Goal: Task Accomplishment & Management: Use online tool/utility

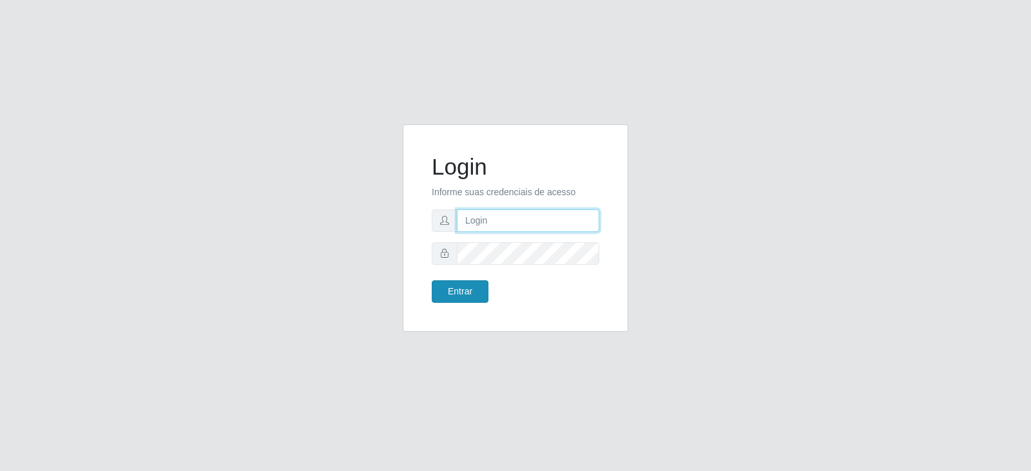
type input "[EMAIL_ADDRESS][DOMAIN_NAME]"
click at [462, 289] on button "Entrar" at bounding box center [460, 291] width 57 height 23
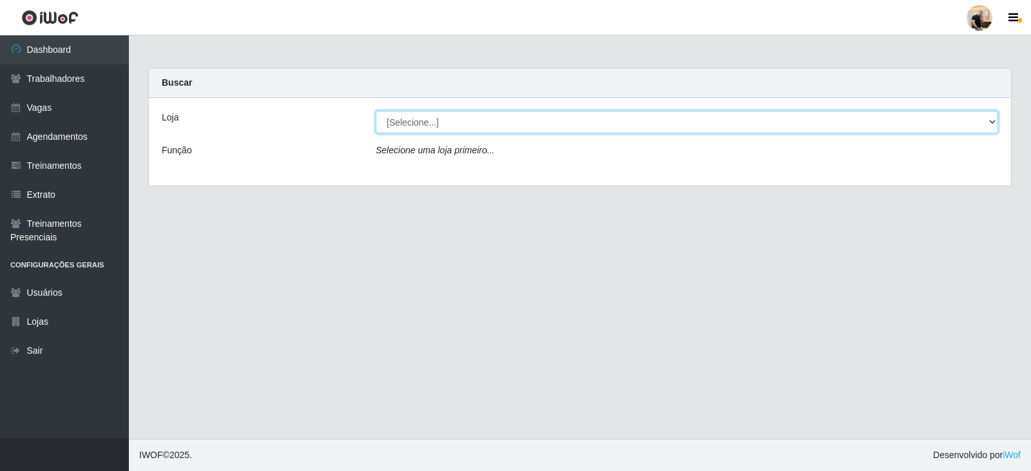
click at [639, 119] on select "[Selecione...] SuperFácil Atacado - Vale do Sol" at bounding box center [687, 122] width 623 height 23
select select "502"
click at [376, 111] on select "[Selecione...] SuperFácil Atacado - Vale do Sol" at bounding box center [687, 122] width 623 height 23
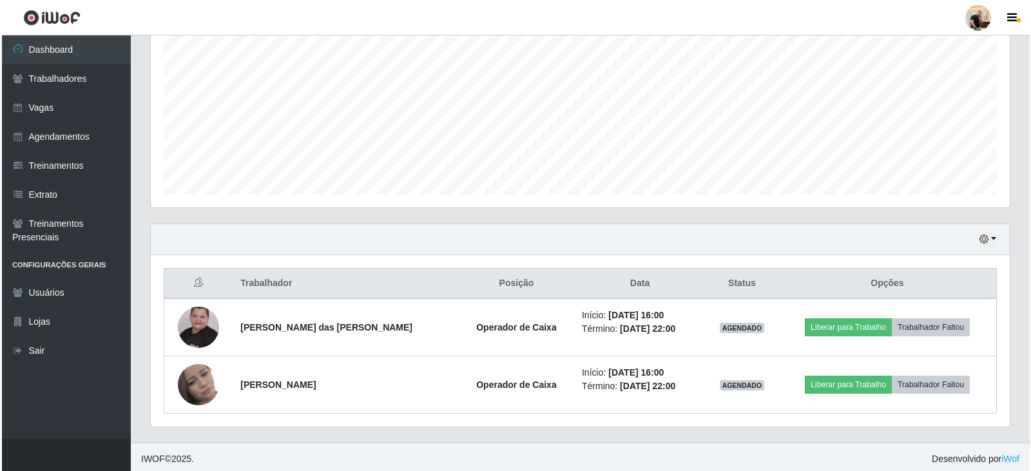
scroll to position [270, 0]
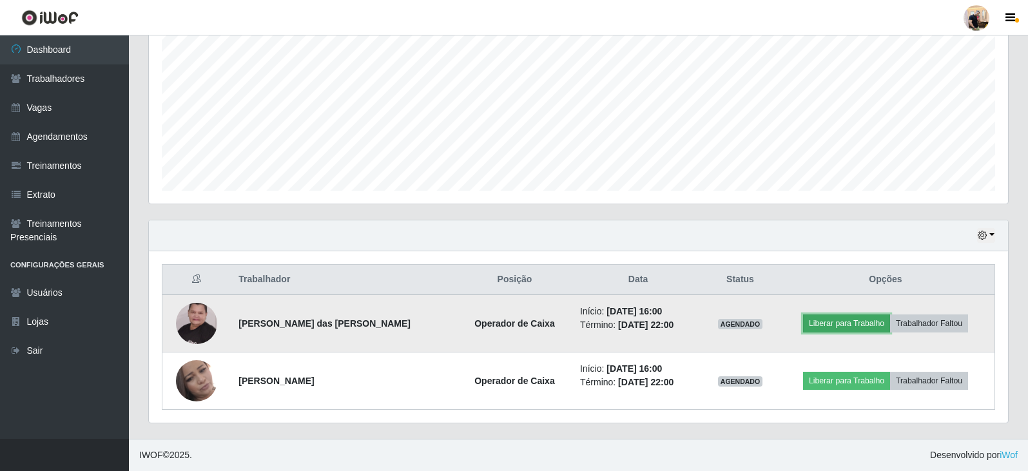
click at [862, 326] on button "Liberar para Trabalho" at bounding box center [846, 323] width 87 height 18
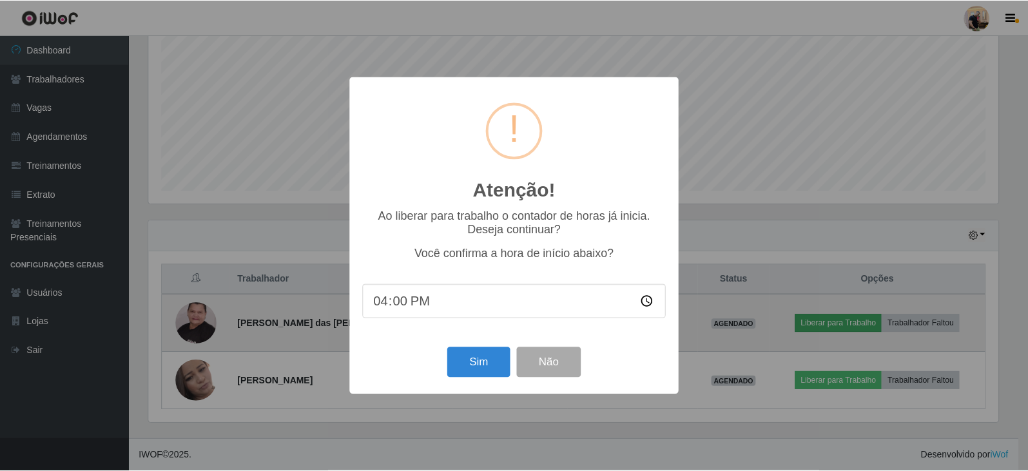
scroll to position [267, 853]
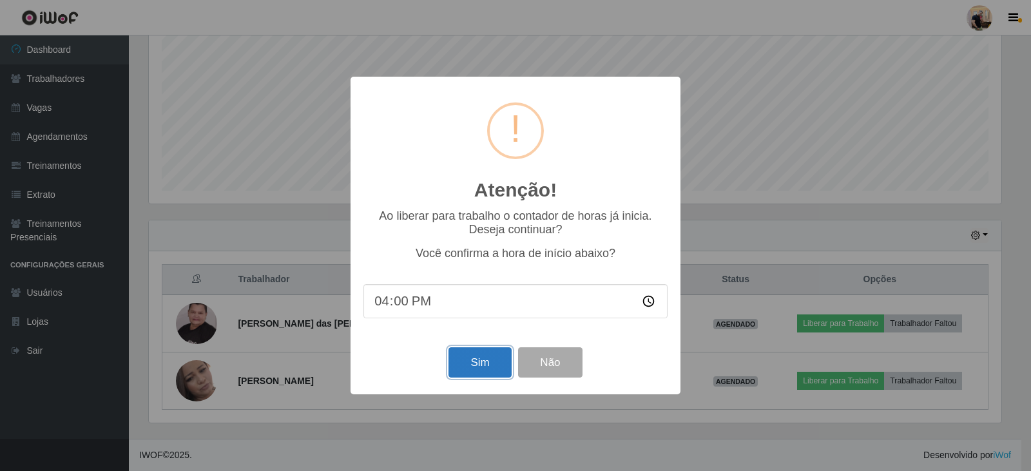
click at [467, 358] on button "Sim" at bounding box center [480, 362] width 63 height 30
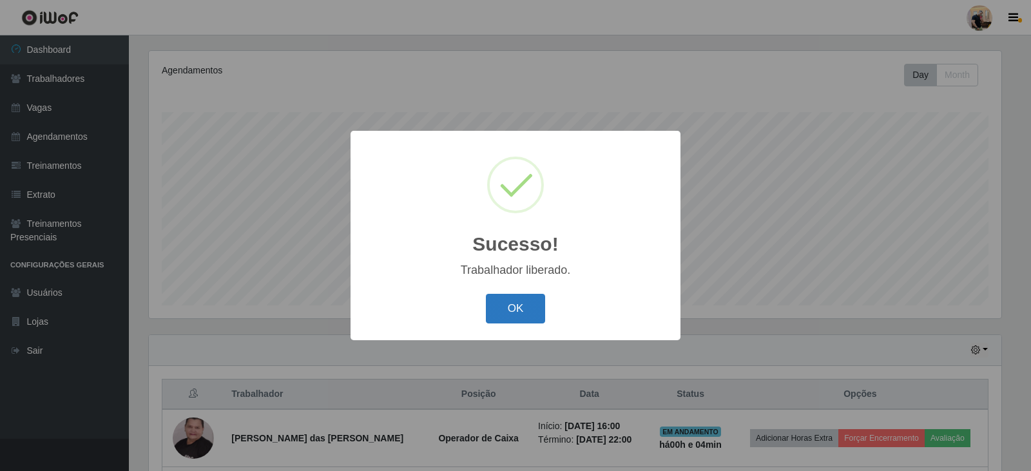
click at [508, 300] on button "OK" at bounding box center [516, 309] width 60 height 30
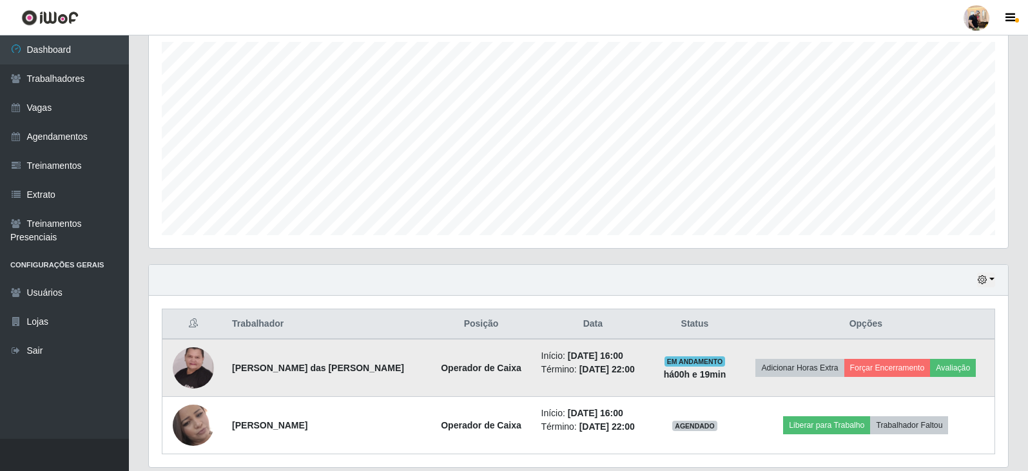
scroll to position [270, 0]
